Goal: Check status: Check status

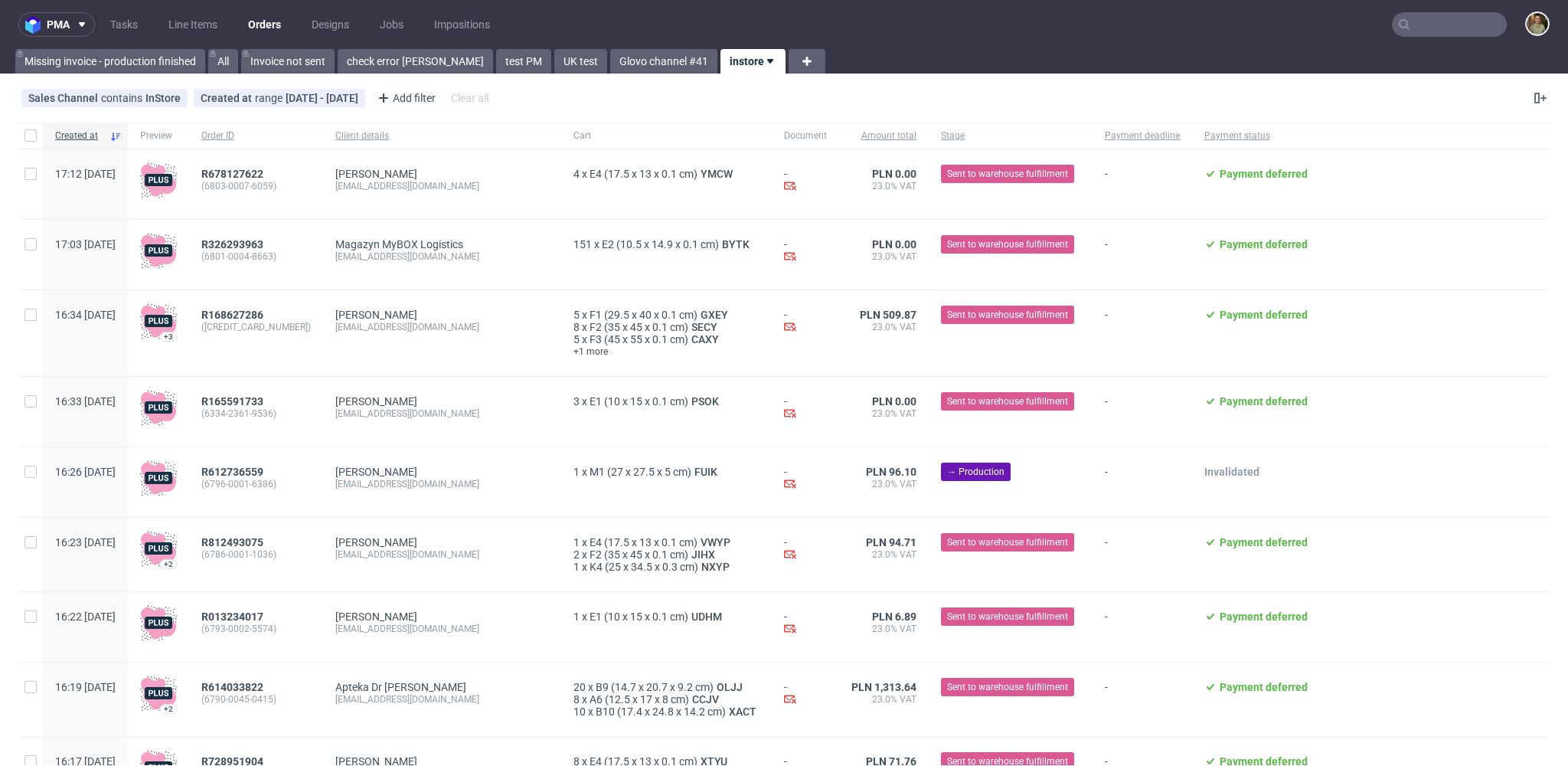
click at [1437, 16] on input "text" at bounding box center [1449, 24] width 115 height 25
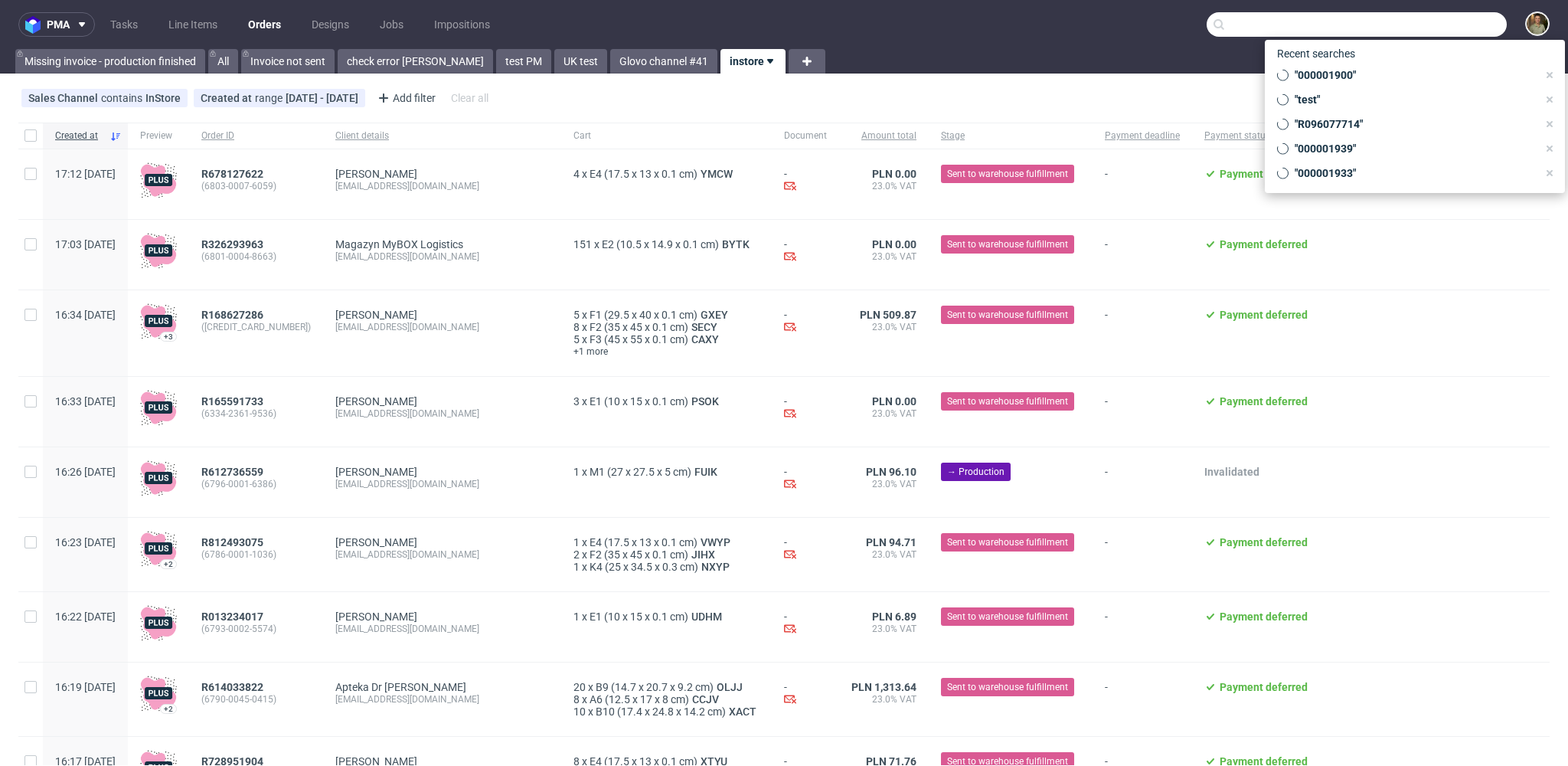
paste input "6808-0006-3779"
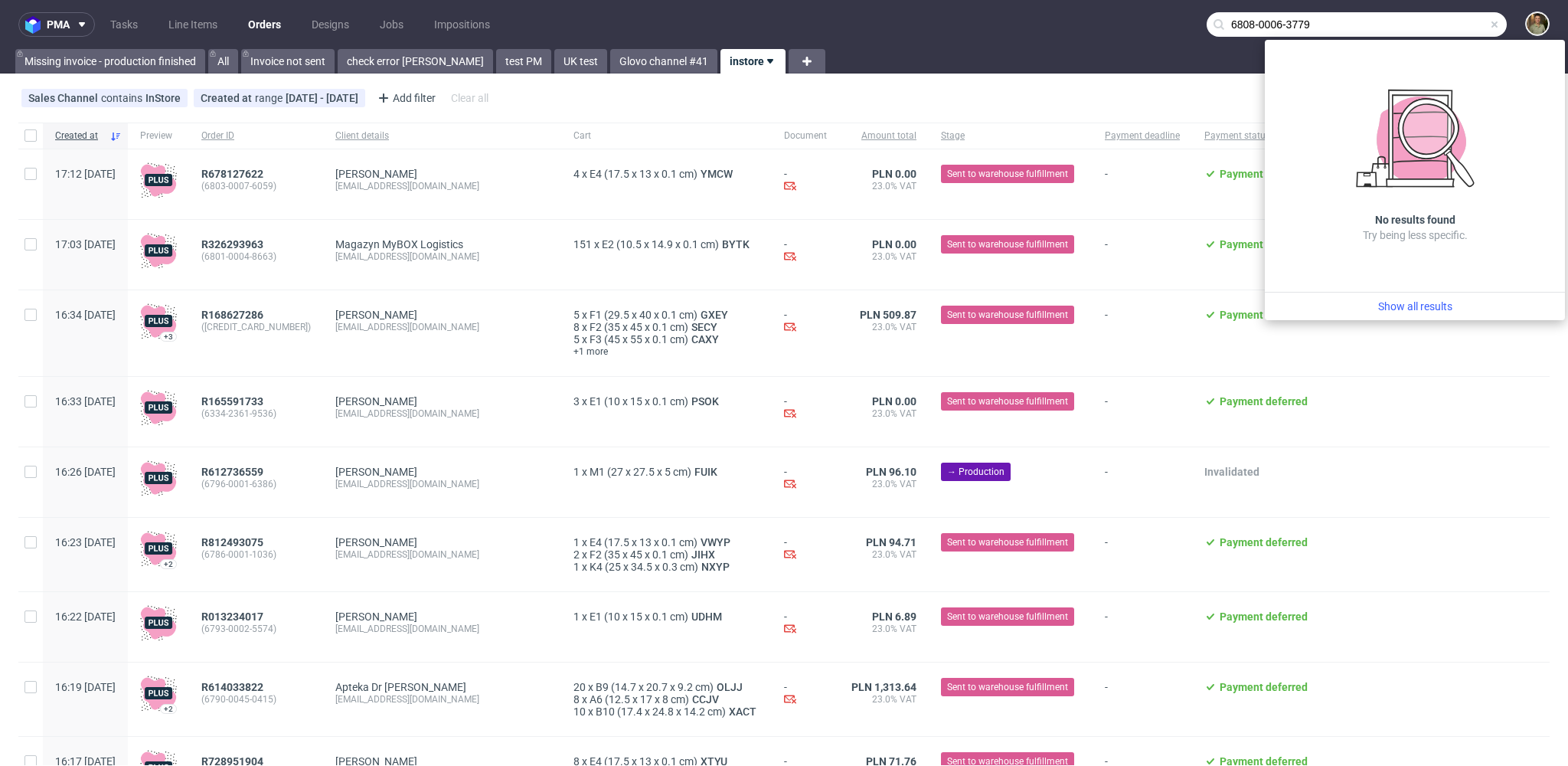
type input "6808-0006-3779"
click at [1152, 66] on div "Missing invoice - production finished All Invoice not sent check error [PERSON_…" at bounding box center [784, 61] width 1568 height 25
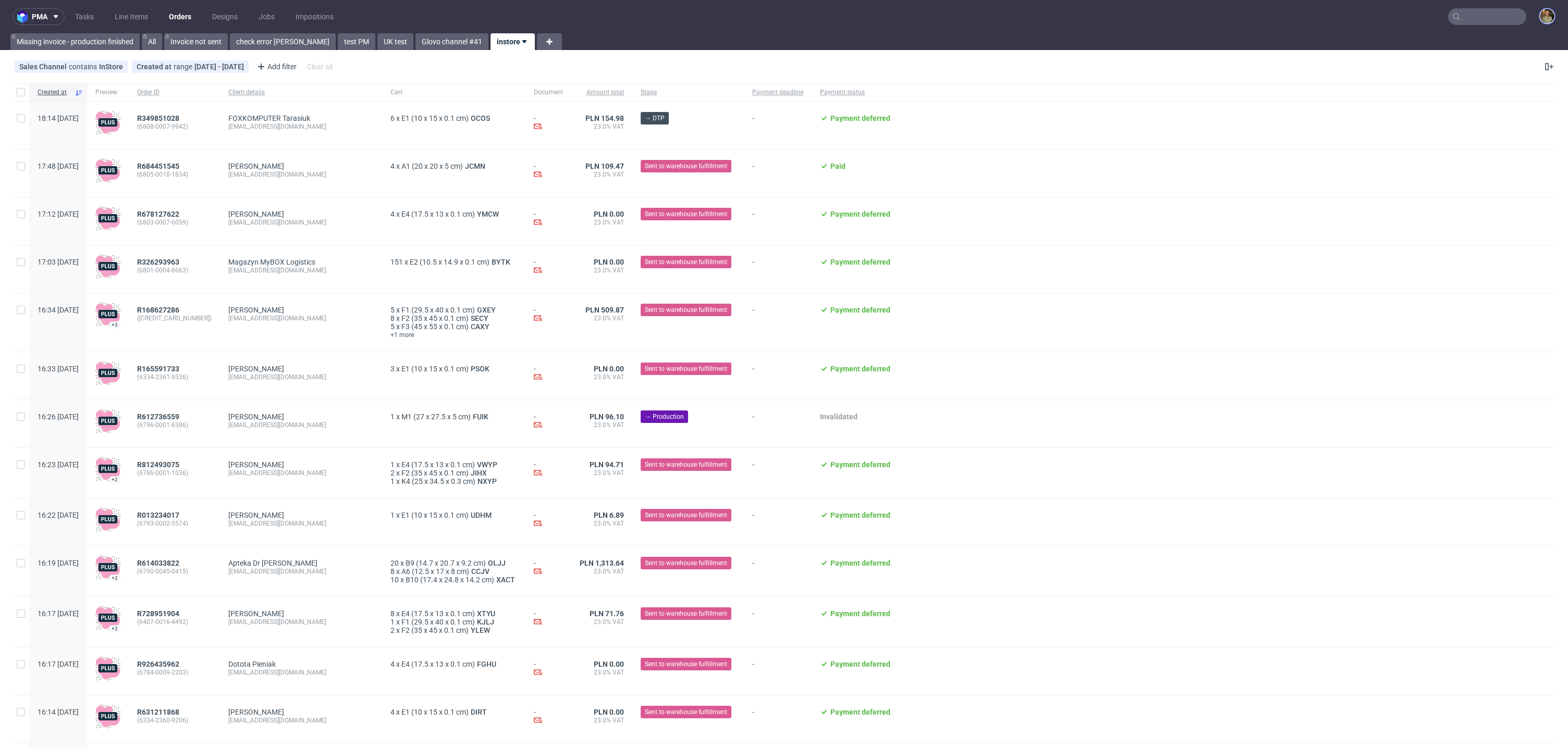
click at [1067, 15] on img at bounding box center [1547, 16] width 15 height 15
click at [520, 77] on div "Sales Channel contains InStore Created at range 13/10/2025 - 31/05/2026 Add fil…" at bounding box center [784, 67] width 1568 height 25
click at [590, 57] on div "Sales Channel contains InStore Created at range 13/10/2025 - 31/05/2026 Add fil…" at bounding box center [784, 67] width 1568 height 25
click at [180, 119] on span "R349851028" at bounding box center [158, 118] width 42 height 8
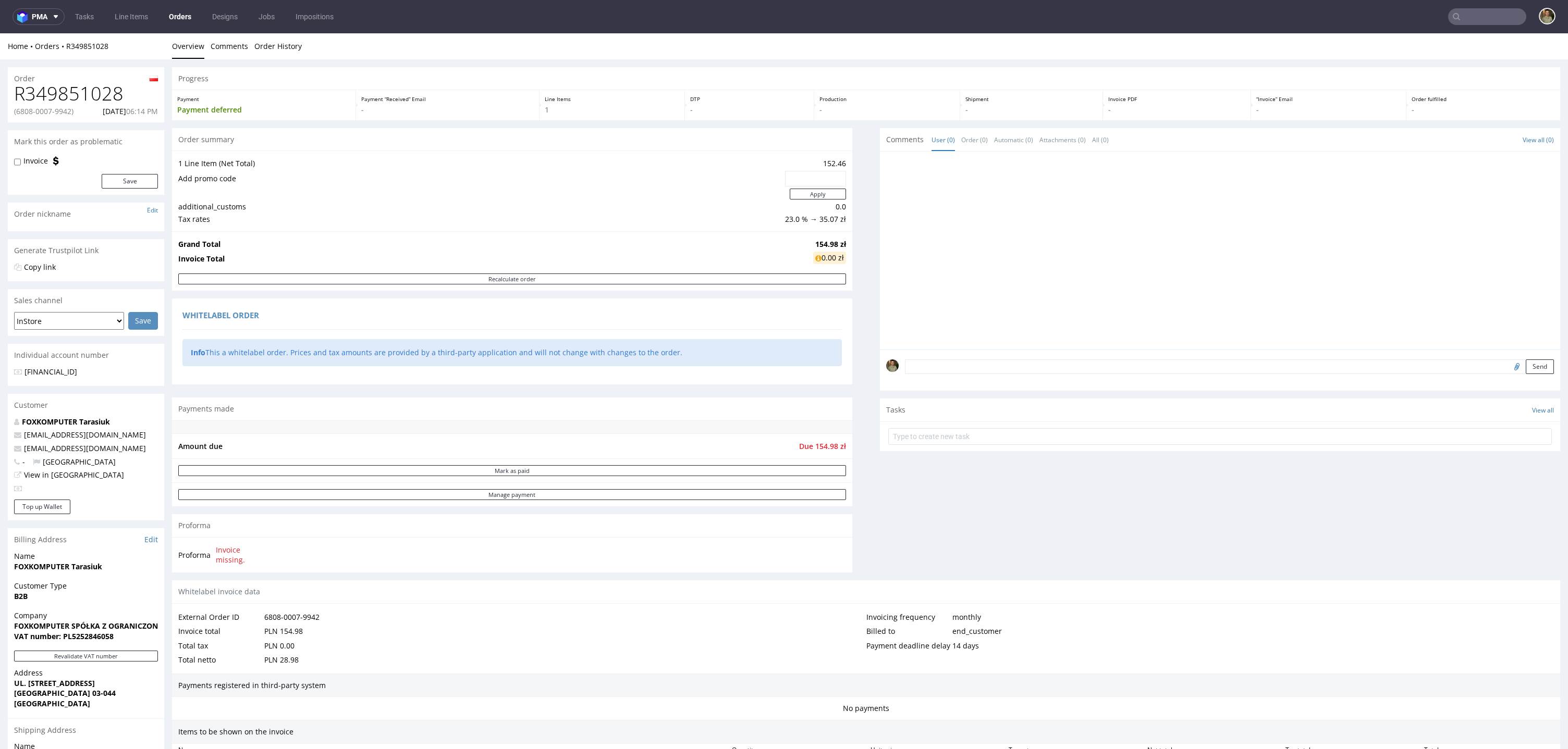
click at [857, 165] on div "Progress Payment Payment deferred Payment “Received” Email - Line Items 1 DTP -…" at bounding box center [866, 522] width 1388 height 909
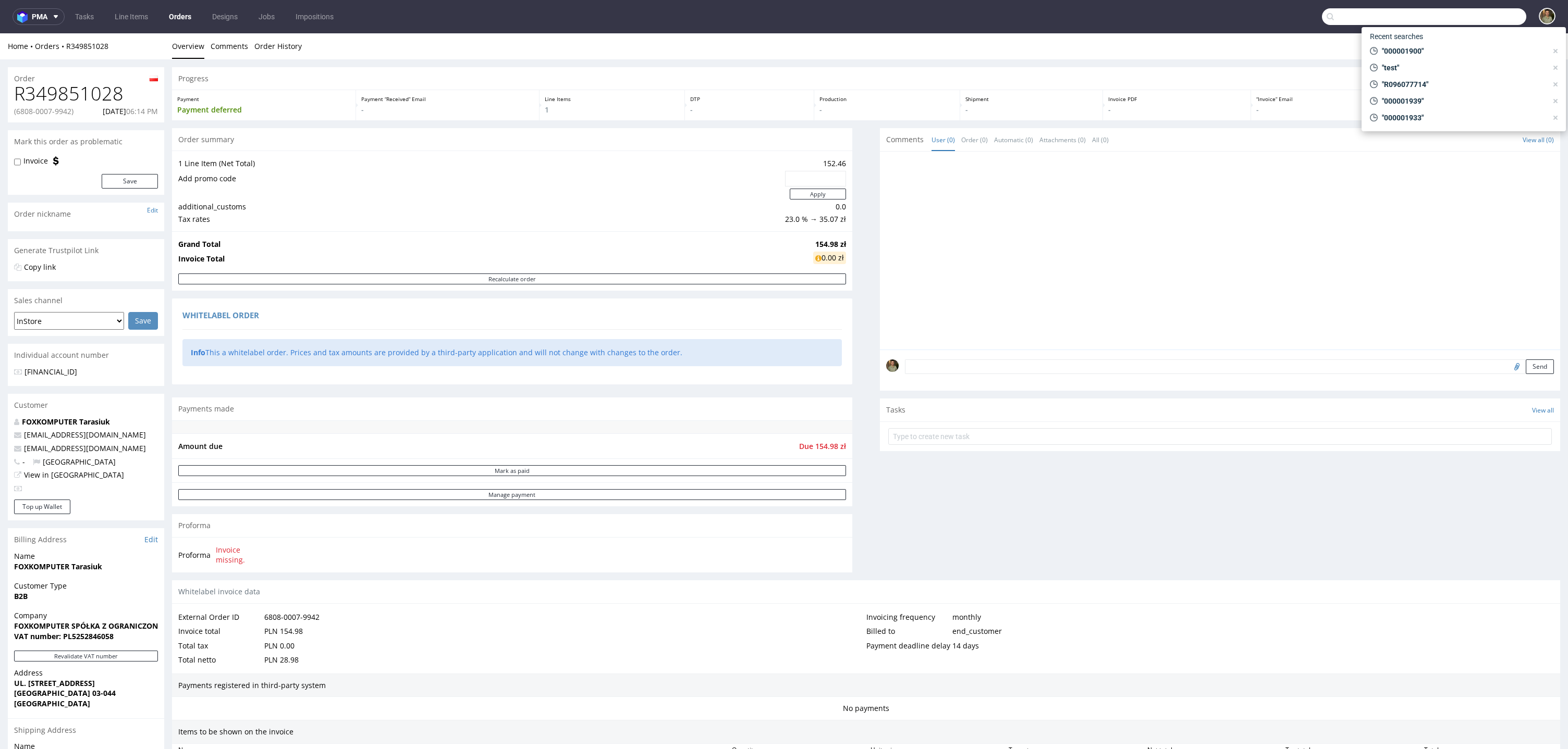
click at [1067, 18] on input "text" at bounding box center [1424, 16] width 204 height 17
paste input "6808-0006-3779"
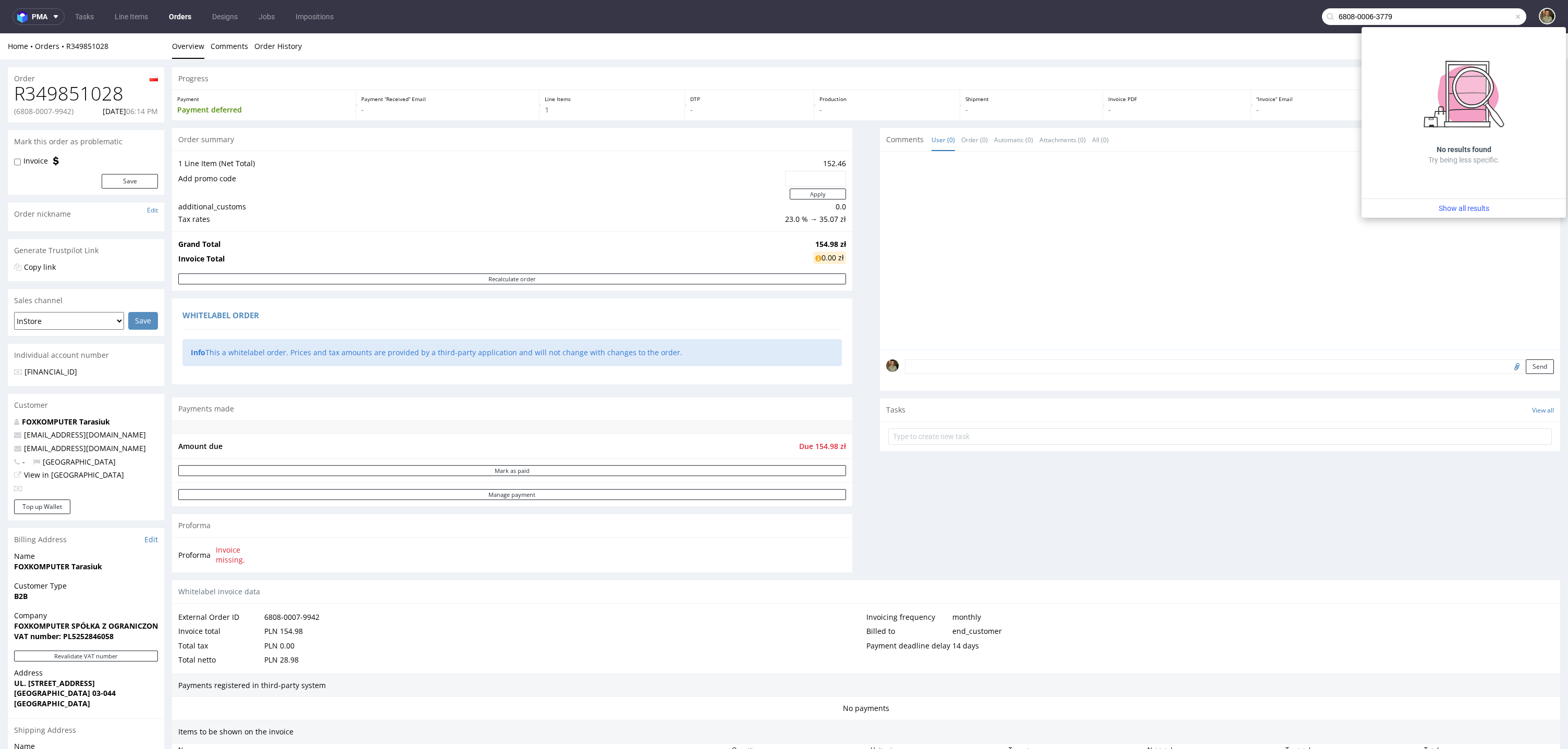
type input "6808-0006-3779"
click at [835, 389] on div "Order summary 1 Line Item (Net Total) 152.46 Add promo code Apply additional_cu…" at bounding box center [512, 354] width 680 height 452
click at [859, 365] on div "Progress Payment Payment deferred Payment “Received” Email - Line Items 1 DTP -…" at bounding box center [866, 522] width 1388 height 909
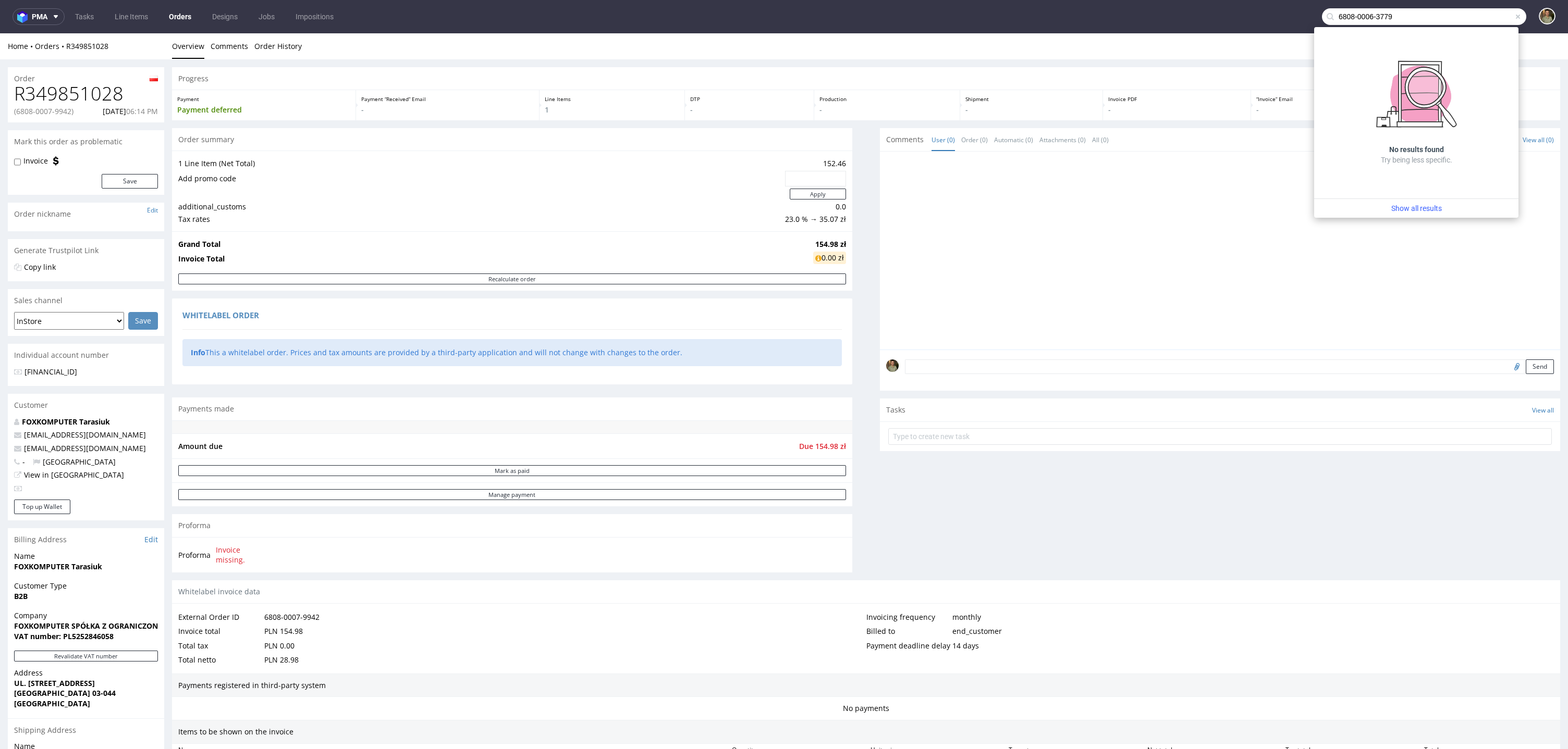
click at [857, 137] on div "Progress Payment Payment deferred Payment “Received” Email - Line Items 1 DTP -…" at bounding box center [866, 522] width 1388 height 909
click at [859, 446] on div "Progress Payment Payment deferred Payment “Received” Email - Line Items 1 DTP -…" at bounding box center [866, 522] width 1388 height 909
click at [176, 18] on link "Orders" at bounding box center [180, 16] width 35 height 17
